Goal: Task Accomplishment & Management: Use online tool/utility

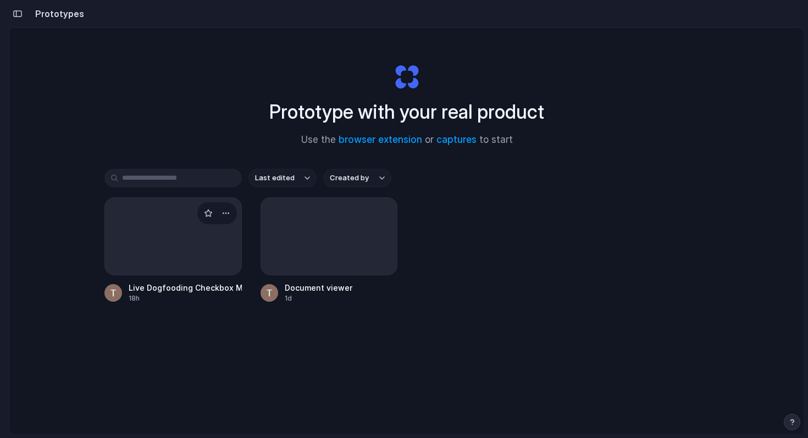
click at [196, 256] on div at bounding box center [172, 236] width 137 height 78
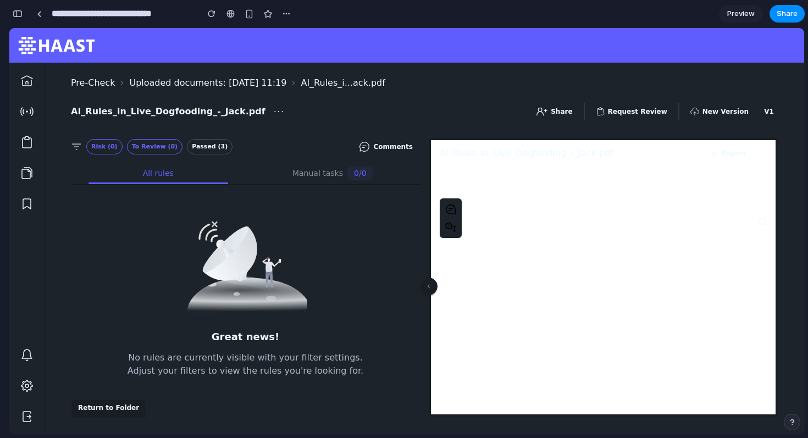
click at [19, 15] on div "button" at bounding box center [18, 14] width 10 height 8
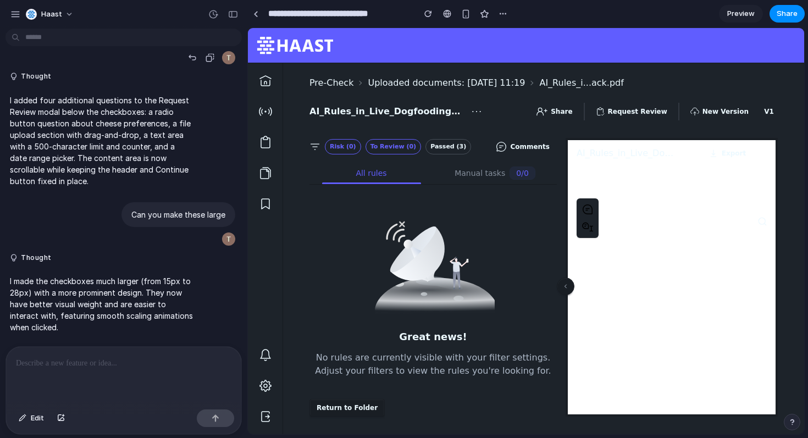
scroll to position [664, 0]
